Goal: Information Seeking & Learning: Learn about a topic

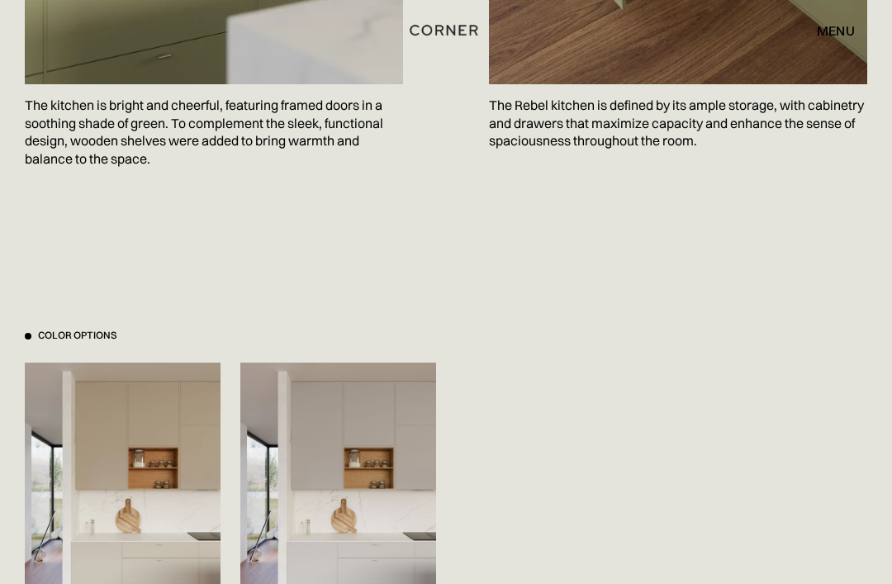
scroll to position [1474, 0]
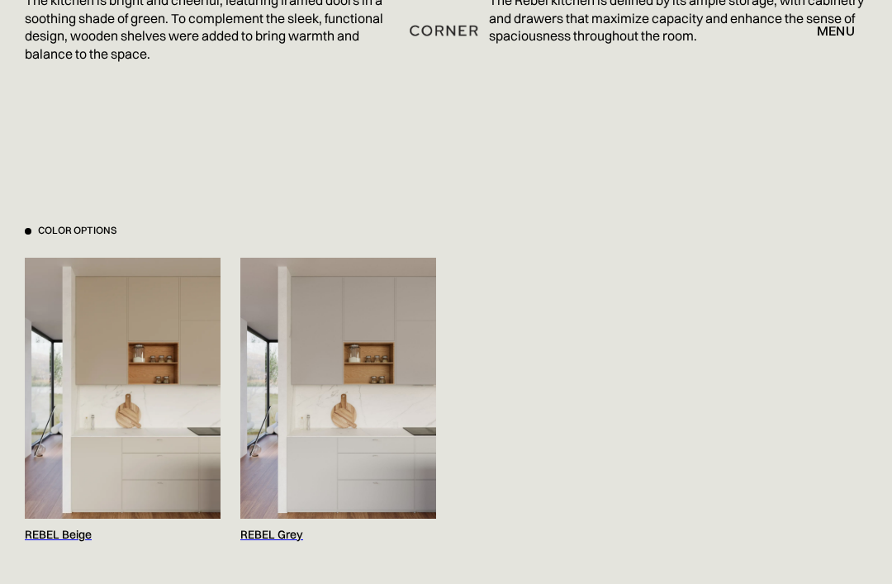
click at [385, 428] on img at bounding box center [338, 388] width 196 height 261
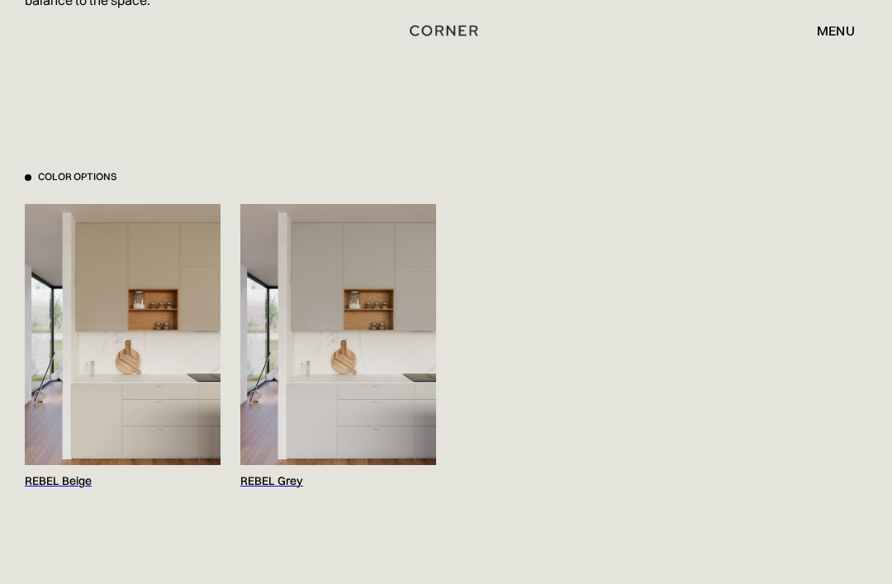
click at [167, 381] on img at bounding box center [123, 334] width 196 height 261
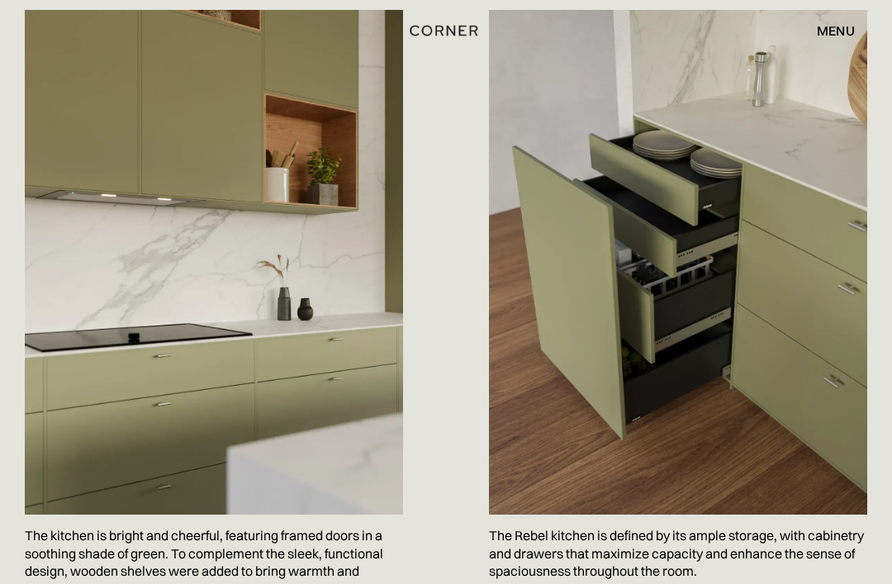
scroll to position [937, 0]
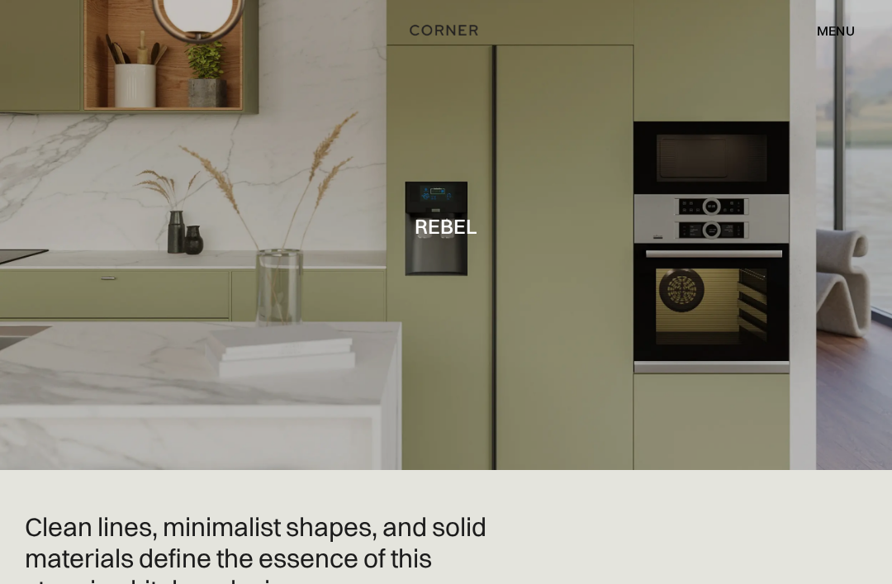
click at [839, 36] on div "menu" at bounding box center [835, 30] width 38 height 13
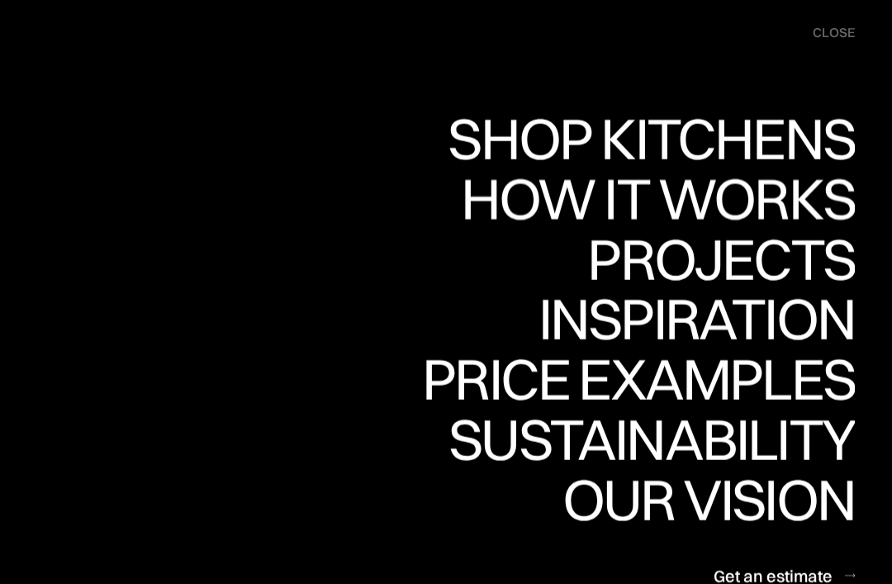
click at [806, 195] on div "How it works" at bounding box center [655, 198] width 398 height 58
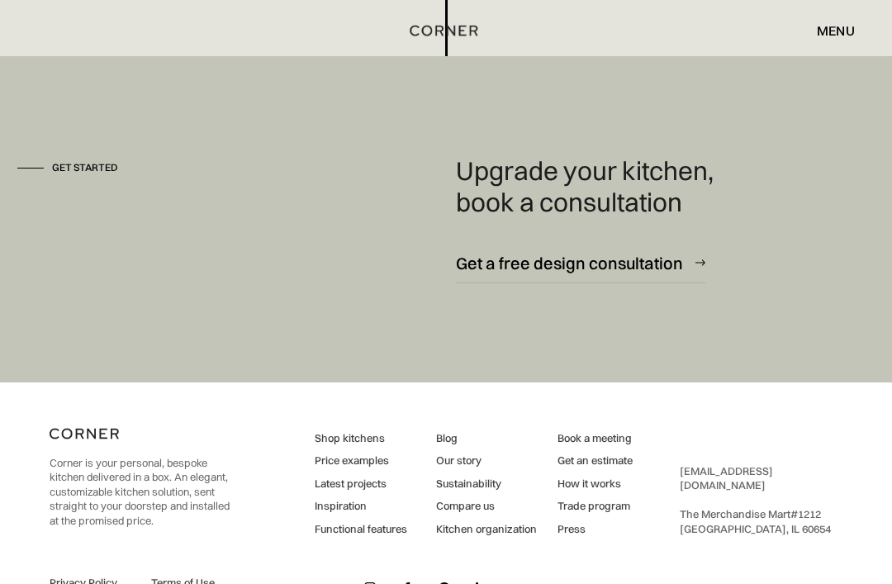
scroll to position [4304, 0]
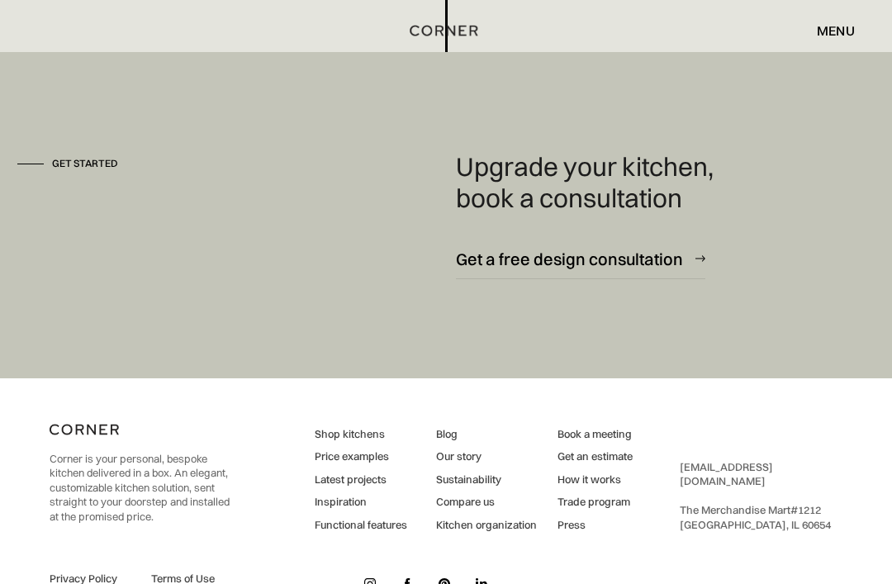
click at [365, 476] on link "Latest projects" at bounding box center [361, 479] width 92 height 15
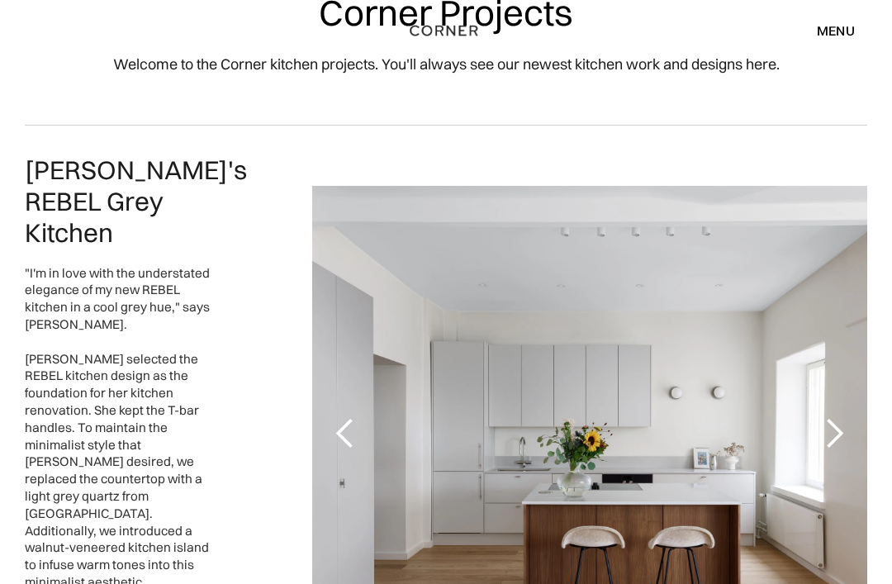
scroll to position [149, 0]
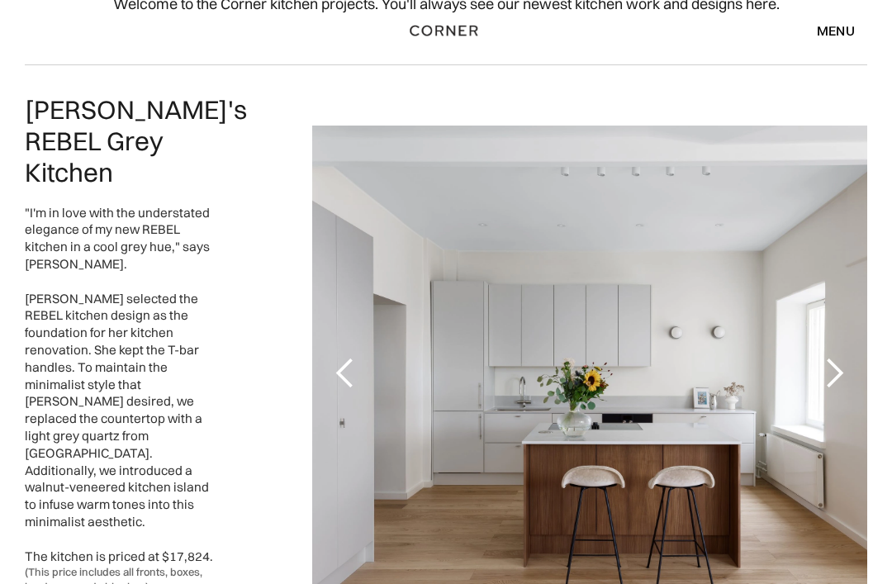
click at [852, 343] on div "next slide" at bounding box center [834, 372] width 66 height 495
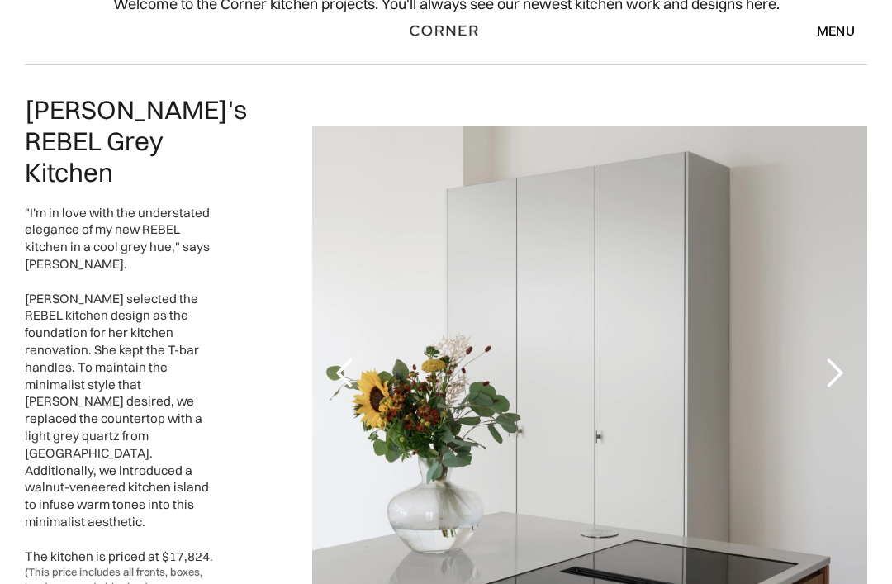
click at [851, 335] on div "next slide" at bounding box center [834, 372] width 66 height 495
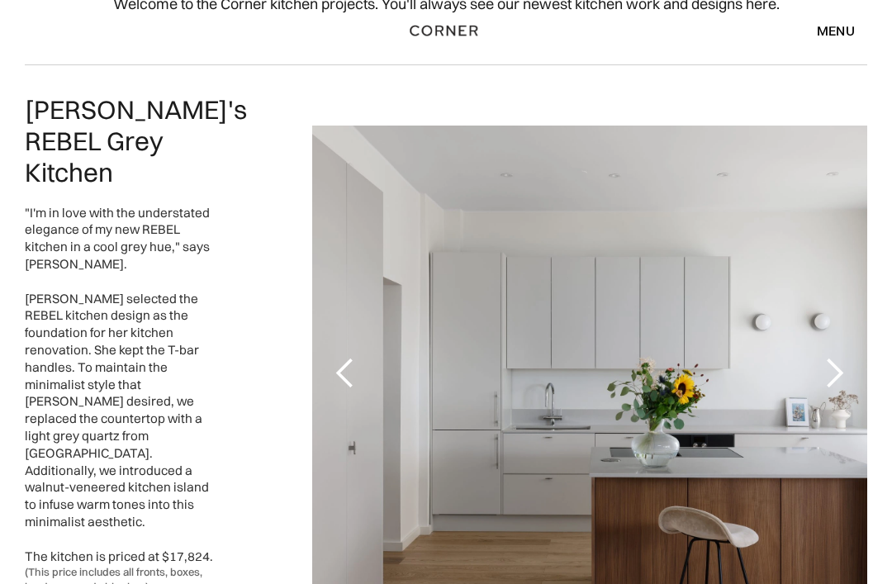
click at [838, 357] on div "next slide" at bounding box center [833, 373] width 33 height 33
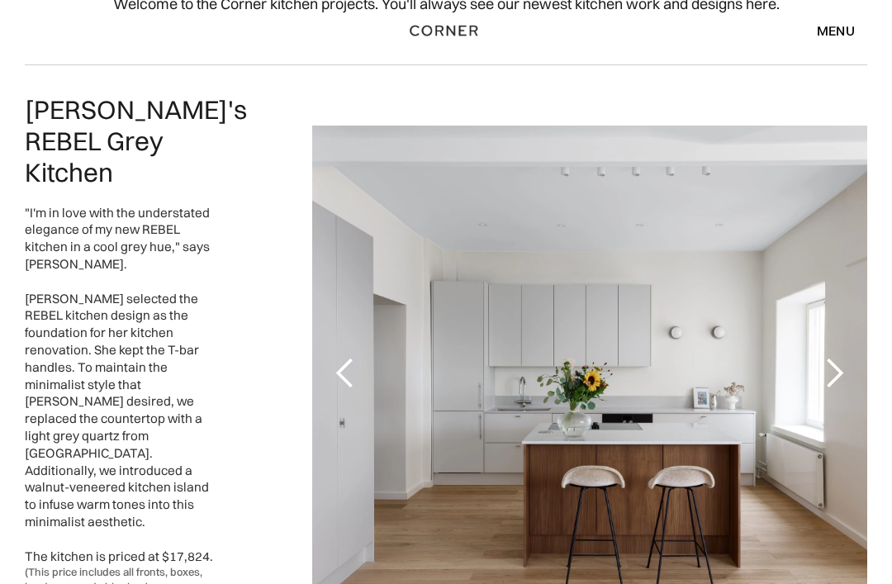
click at [839, 357] on div "next slide" at bounding box center [833, 373] width 33 height 33
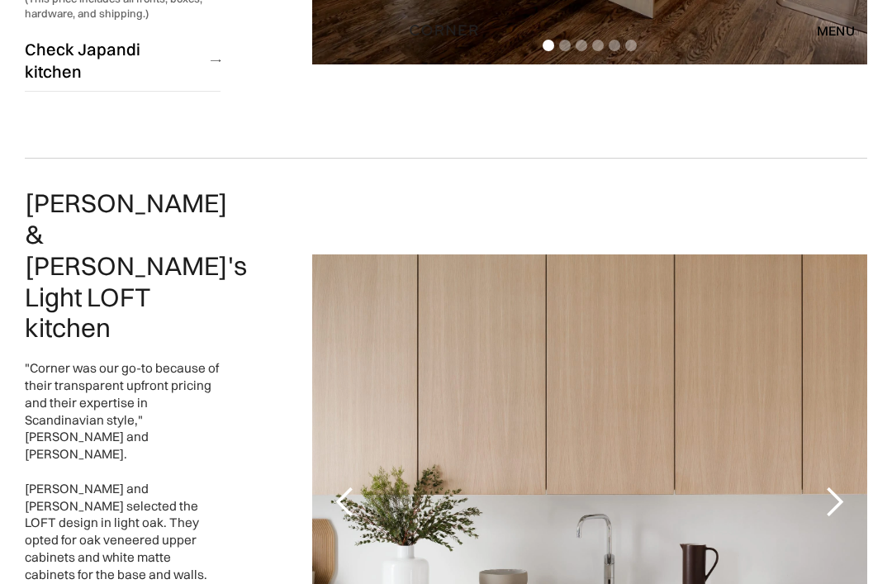
scroll to position [1355, 0]
click at [837, 485] on div "next slide" at bounding box center [833, 501] width 33 height 33
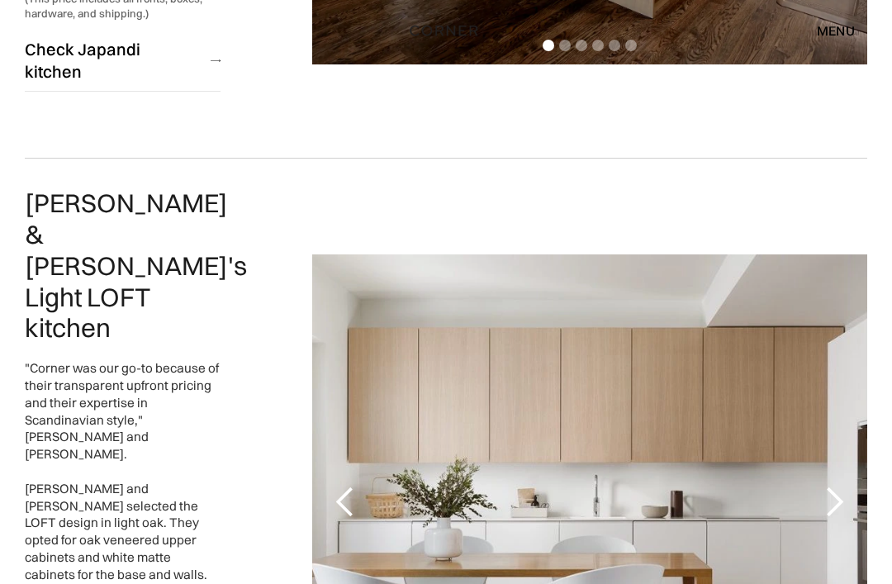
click at [836, 485] on div "next slide" at bounding box center [833, 501] width 33 height 33
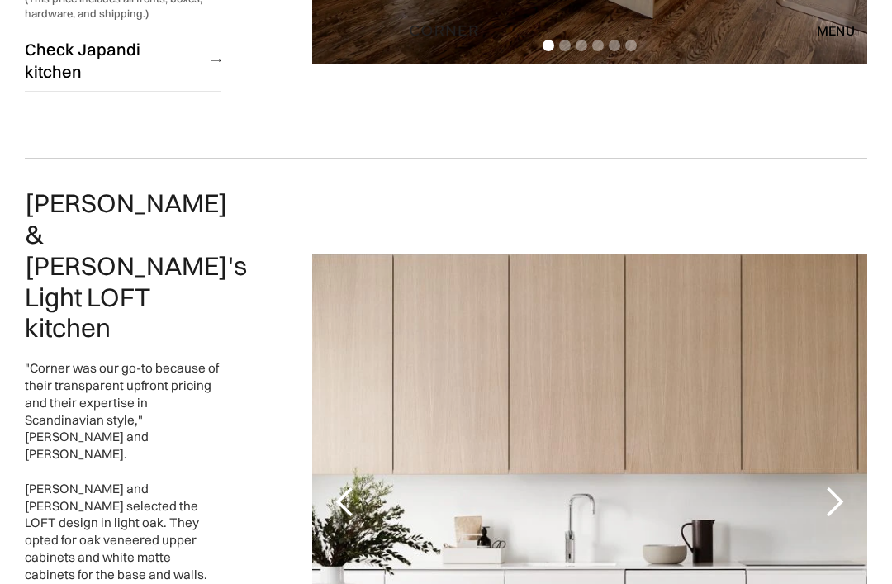
click at [833, 485] on div "next slide" at bounding box center [833, 501] width 33 height 33
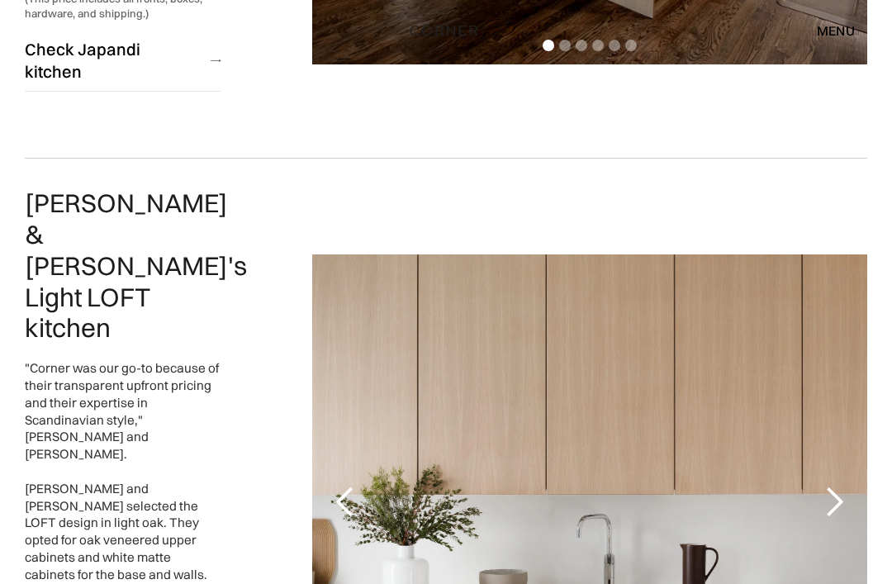
click at [833, 352] on div "next slide" at bounding box center [834, 501] width 66 height 495
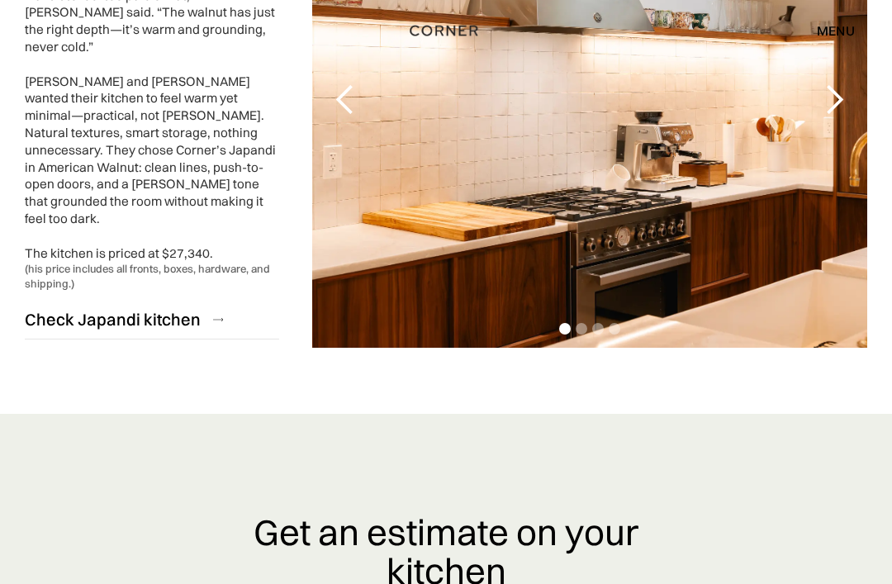
scroll to position [4460, 0]
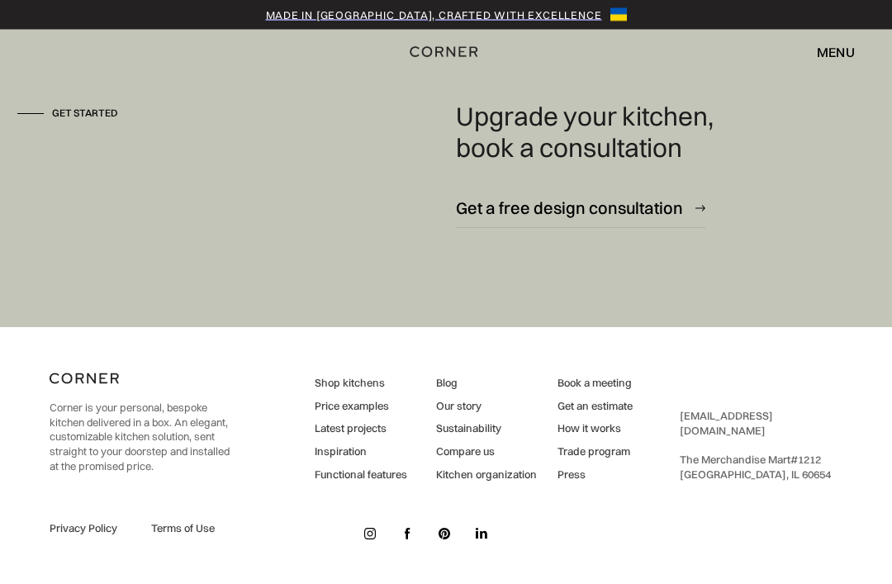
scroll to position [4270, 0]
click at [606, 460] on link "Trade program" at bounding box center [594, 452] width 75 height 15
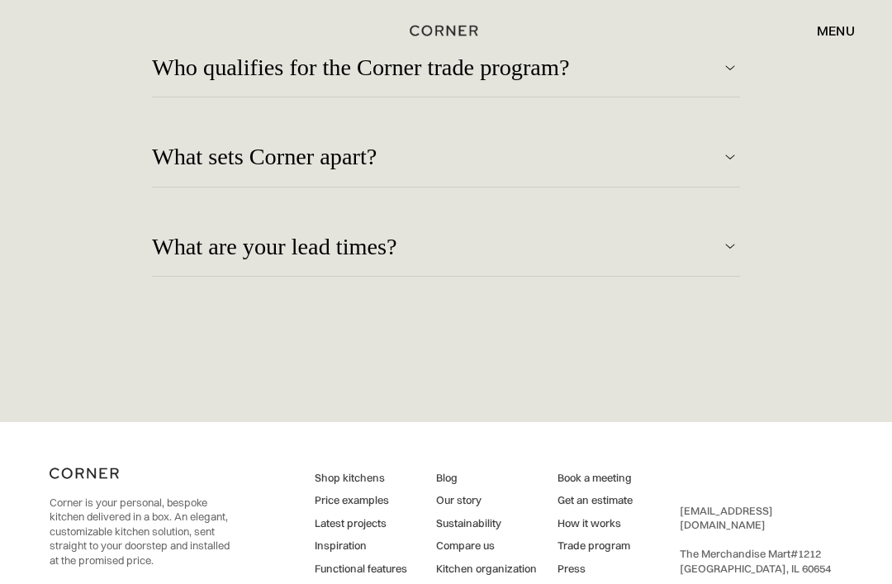
scroll to position [3881, 0]
click at [726, 168] on img at bounding box center [730, 158] width 20 height 20
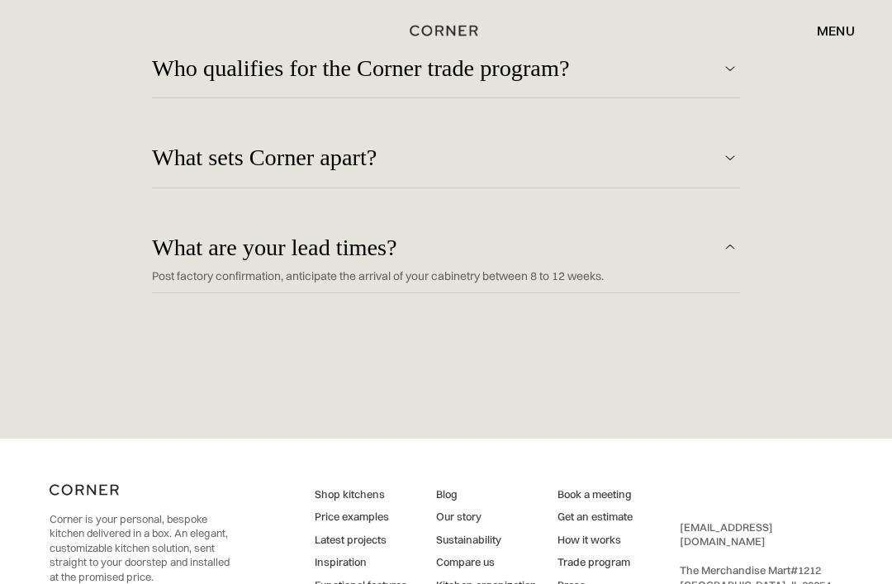
click at [719, 170] on div "What sets Corner apart?" at bounding box center [436, 157] width 568 height 26
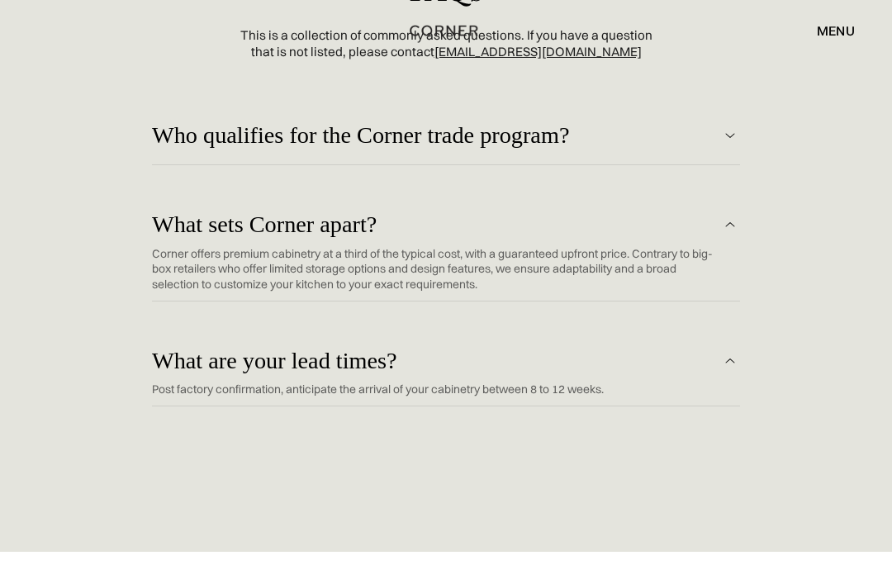
scroll to position [3798, 0]
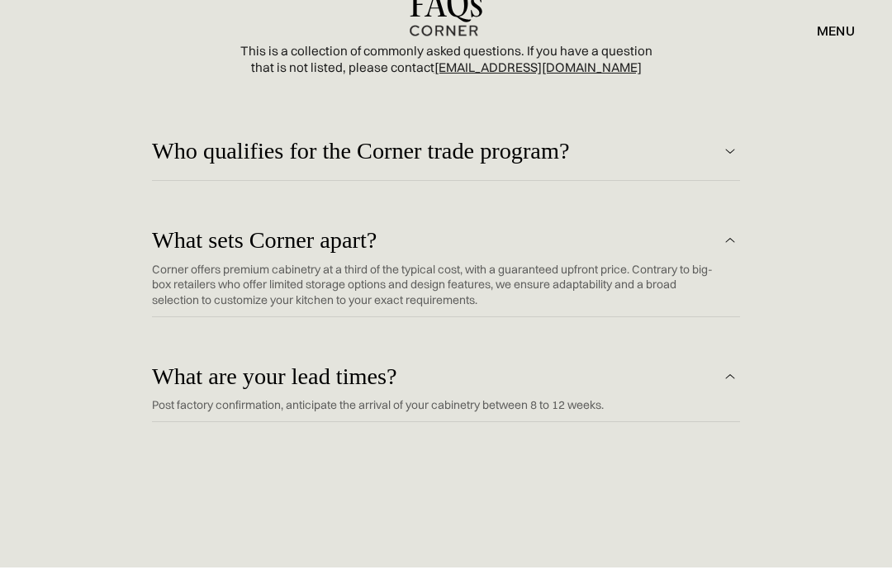
click at [728, 161] on img at bounding box center [730, 151] width 20 height 20
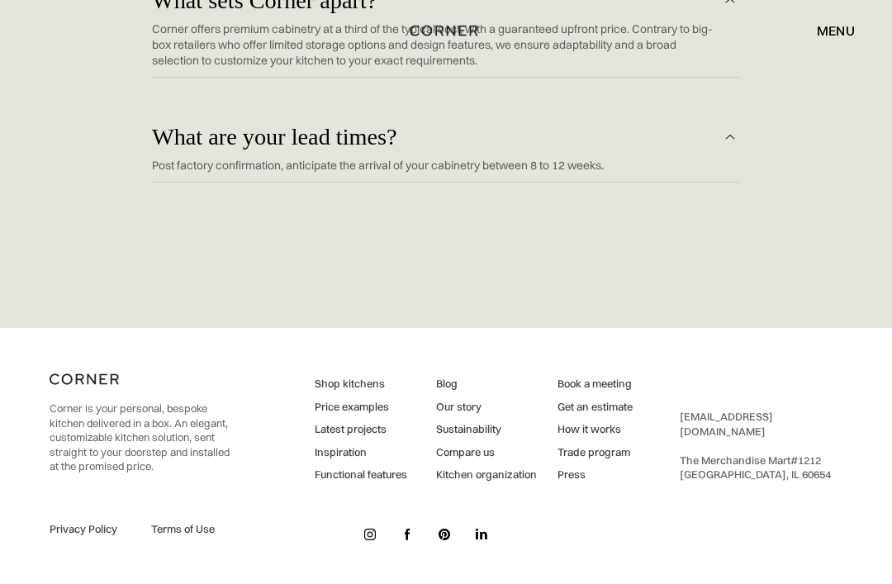
scroll to position [4082, 0]
click at [582, 482] on link "Press" at bounding box center [594, 474] width 75 height 15
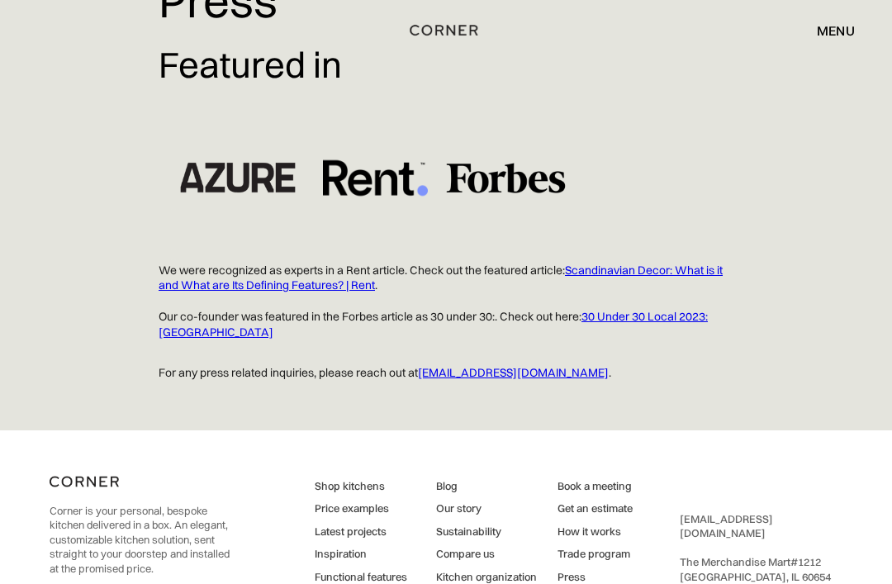
scroll to position [446, 0]
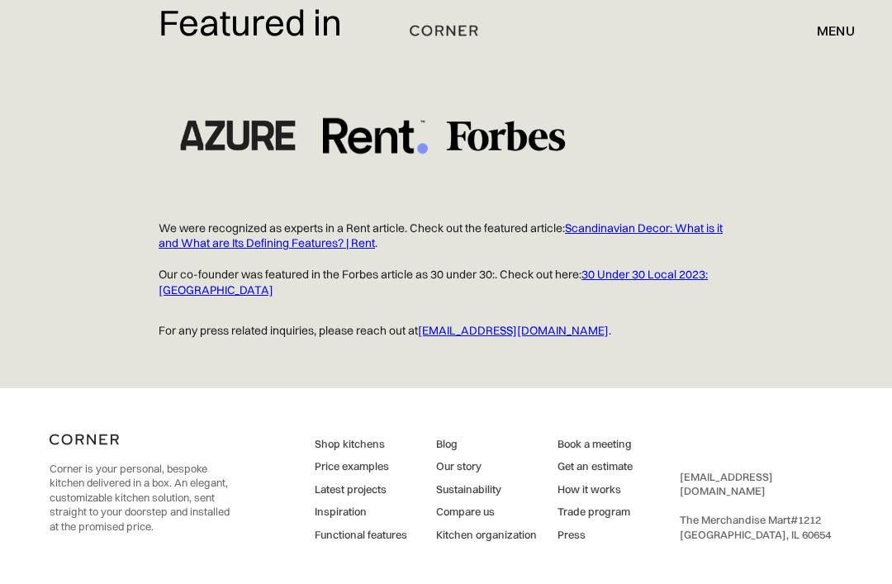
click at [460, 463] on link "Our story" at bounding box center [486, 466] width 101 height 15
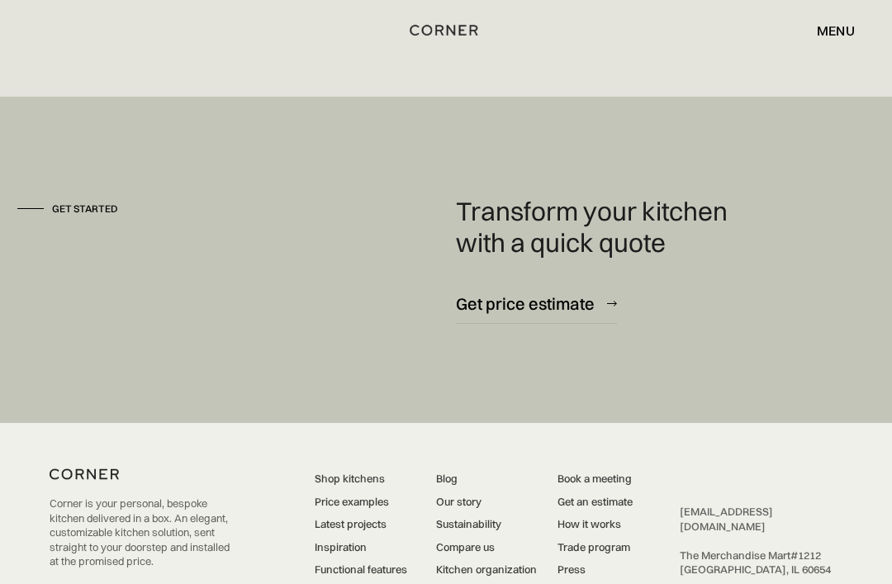
scroll to position [4289, 0]
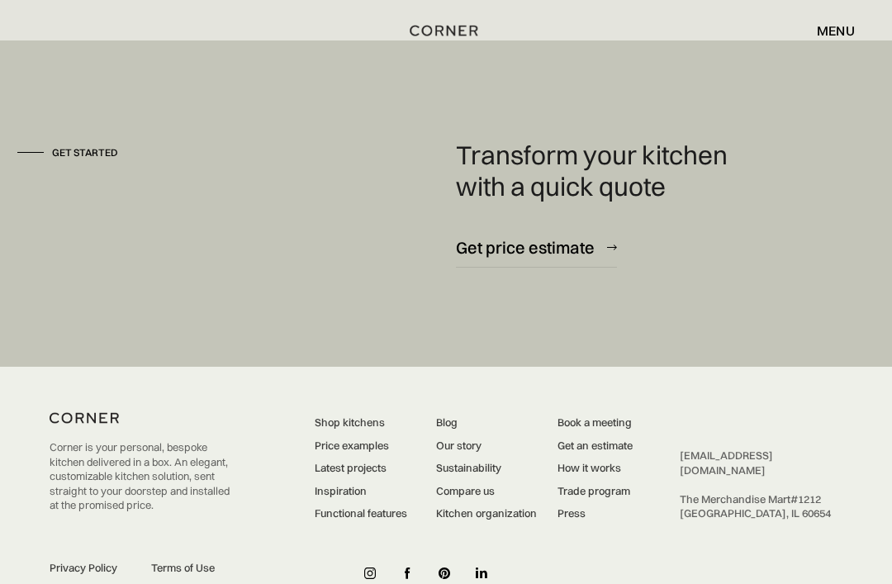
click at [453, 430] on link "Blog" at bounding box center [486, 422] width 101 height 15
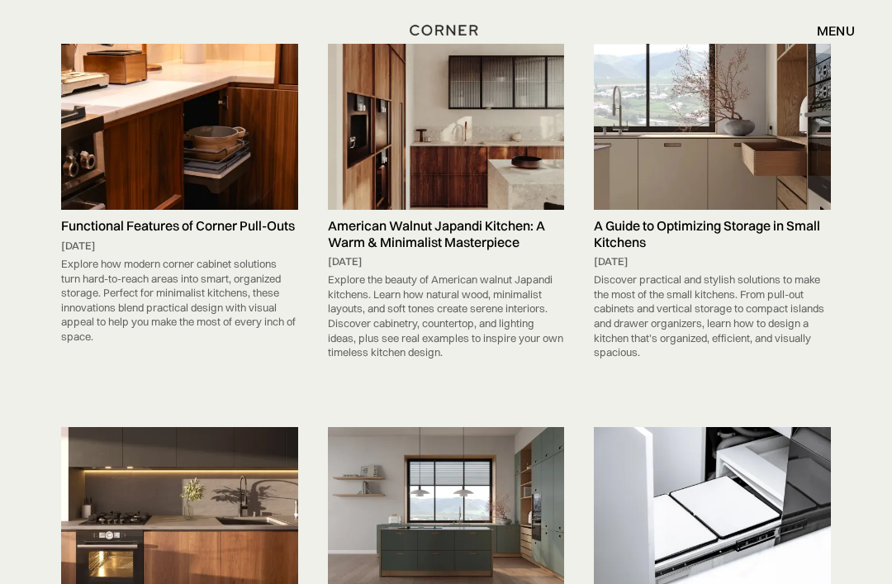
scroll to position [3794, 0]
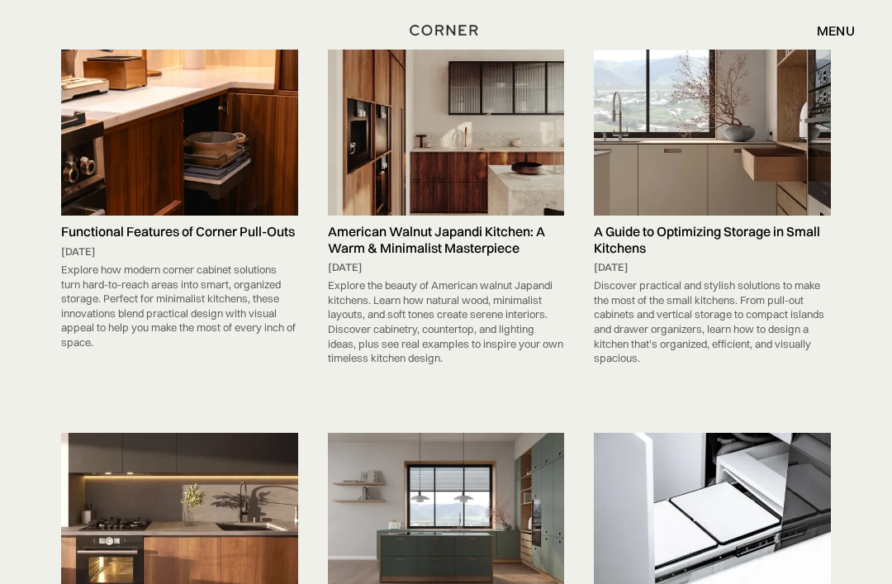
click at [764, 231] on h5 "A Guide to Optimizing Storage in Small Kitchens" at bounding box center [712, 240] width 237 height 31
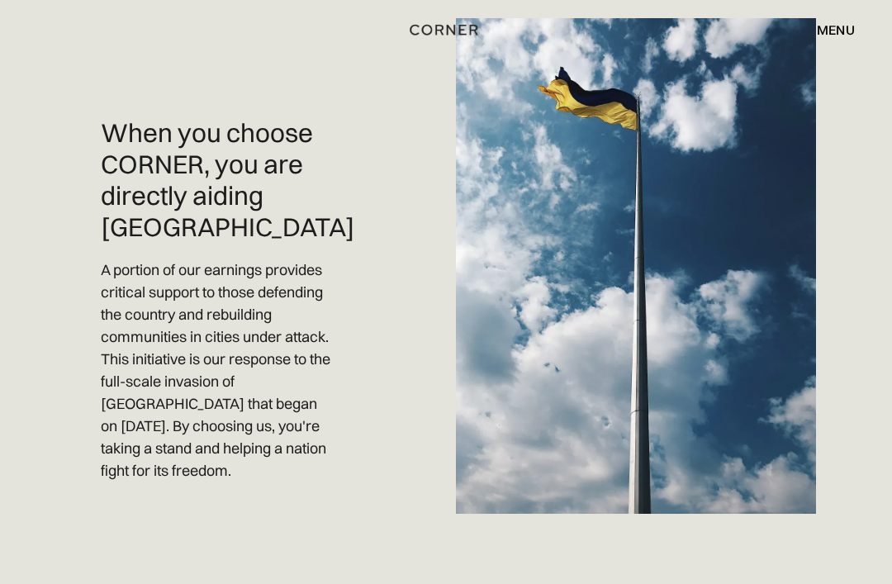
scroll to position [1355, 0]
